Goal: Task Accomplishment & Management: Manage account settings

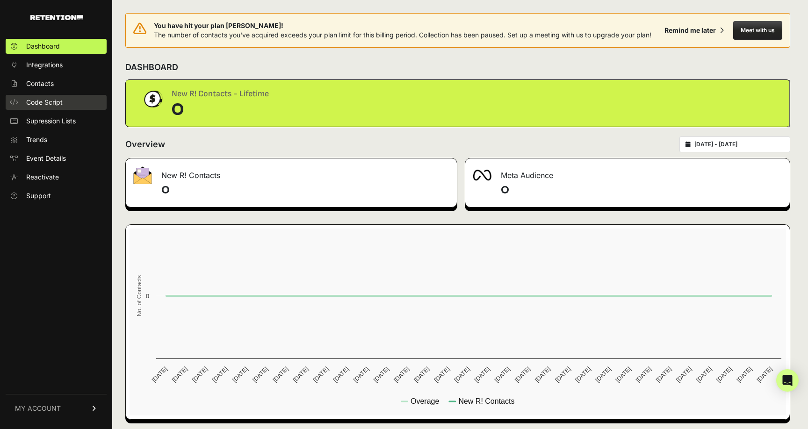
click at [46, 103] on span "Code Script" at bounding box center [44, 102] width 36 height 9
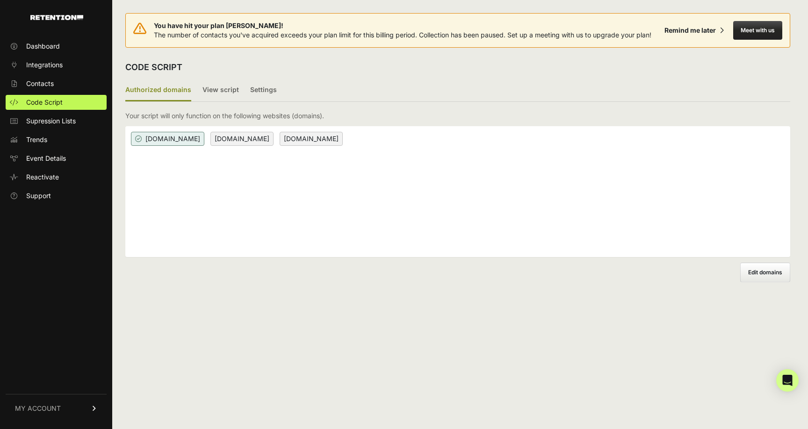
click at [341, 168] on div "[DOMAIN_NAME] [DOMAIN_NAME] [DOMAIN_NAME]" at bounding box center [457, 191] width 665 height 131
click at [377, 194] on div "[DOMAIN_NAME] [DOMAIN_NAME] [DOMAIN_NAME]" at bounding box center [457, 191] width 665 height 131
click at [223, 92] on label "View script" at bounding box center [220, 90] width 36 height 22
click at [0, 0] on input "View script" at bounding box center [0, 0] width 0 height 0
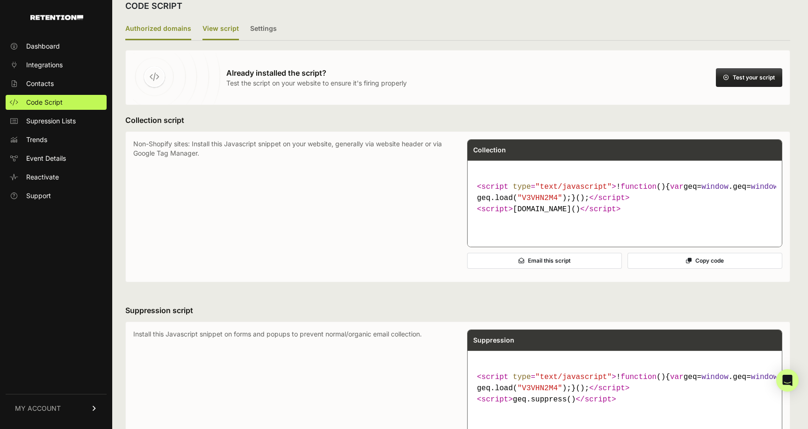
click at [169, 27] on label "Authorized domains" at bounding box center [158, 29] width 66 height 22
click at [0, 0] on input "Authorized domains" at bounding box center [0, 0] width 0 height 0
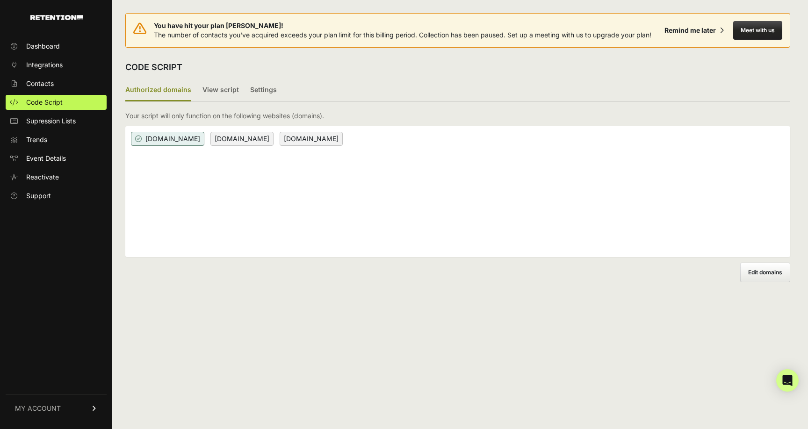
click at [756, 266] on label "Edit domains" at bounding box center [765, 273] width 50 height 20
click at [0, 0] on input "Add domain" at bounding box center [0, 0] width 0 height 0
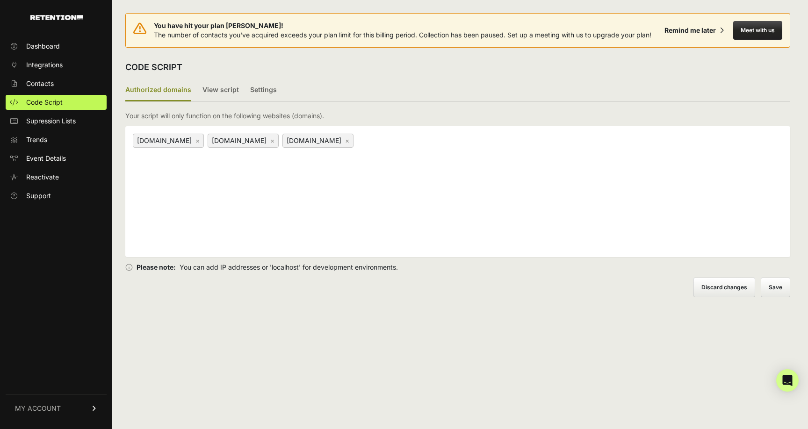
click at [726, 283] on label "Discard changes" at bounding box center [724, 288] width 62 height 20
click at [0, 0] on input "Discard changes" at bounding box center [0, 0] width 0 height 0
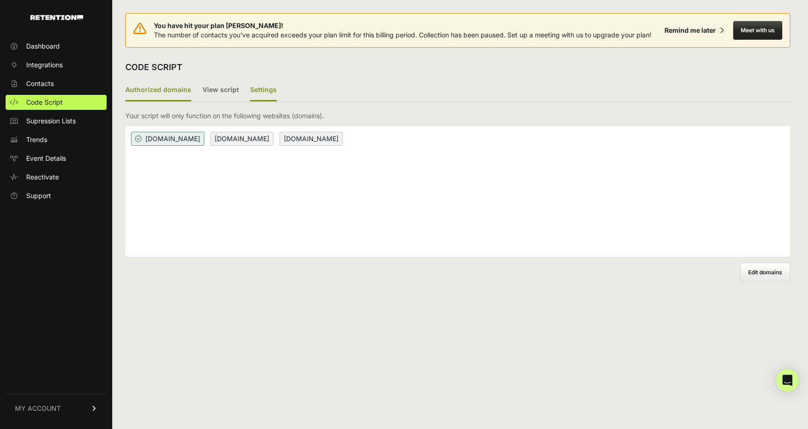
click at [264, 96] on label "Settings" at bounding box center [263, 90] width 27 height 22
click at [0, 0] on input "Settings" at bounding box center [0, 0] width 0 height 0
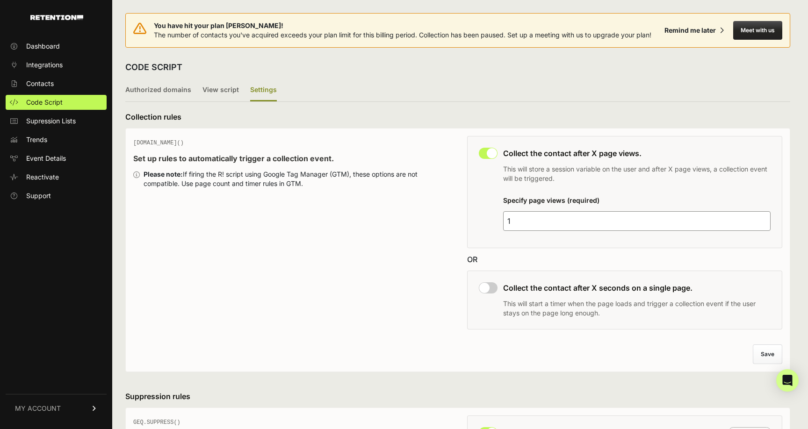
click at [153, 75] on div "CODE SCRIPT" at bounding box center [457, 67] width 665 height 24
click at [155, 87] on label "Authorized domains" at bounding box center [158, 90] width 66 height 22
click at [0, 0] on input "Authorized domains" at bounding box center [0, 0] width 0 height 0
